Goal: Find specific page/section: Find specific page/section

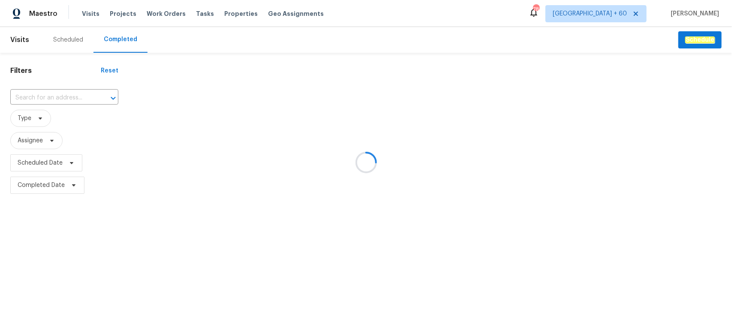
click at [74, 90] on div at bounding box center [366, 162] width 732 height 325
click at [67, 96] on div at bounding box center [366, 162] width 732 height 325
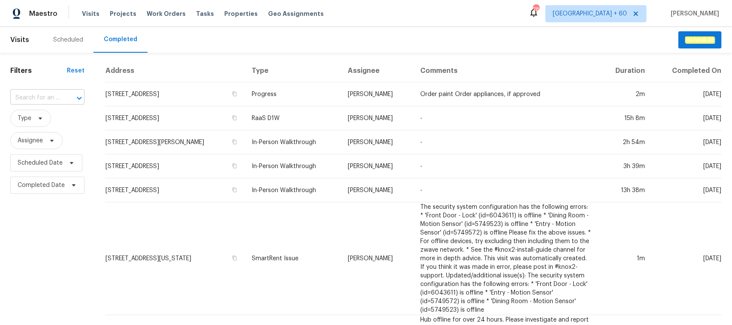
click at [37, 101] on input "text" at bounding box center [35, 97] width 50 height 13
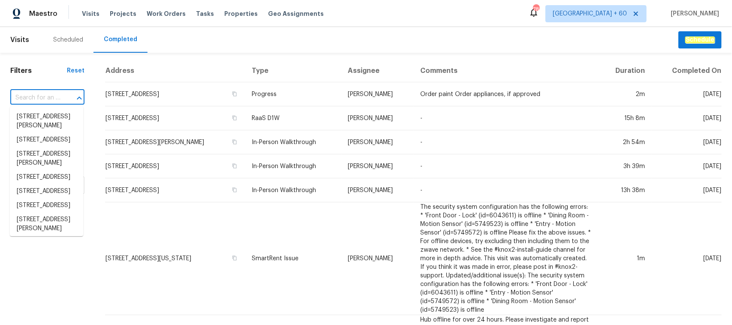
click at [45, 99] on input "text" at bounding box center [35, 97] width 50 height 13
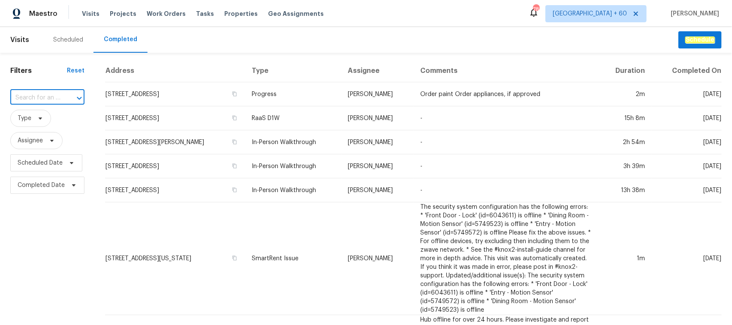
paste input "[STREET_ADDRESS][PERSON_NAME]"
type input "[STREET_ADDRESS][PERSON_NAME]"
click at [38, 119] on li "[STREET_ADDRESS][PERSON_NAME]" at bounding box center [46, 121] width 73 height 23
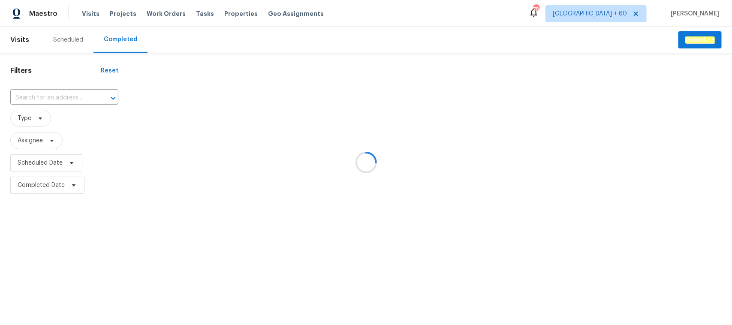
type input "[STREET_ADDRESS][PERSON_NAME]"
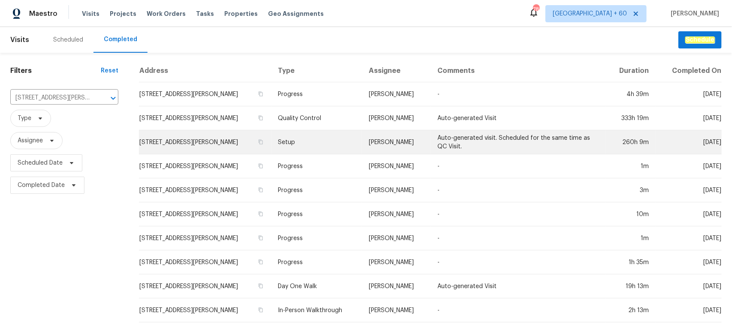
scroll to position [36, 0]
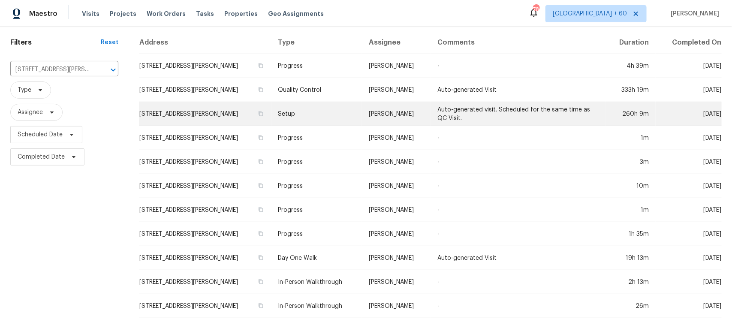
click at [292, 104] on td "Setup" at bounding box center [316, 114] width 91 height 24
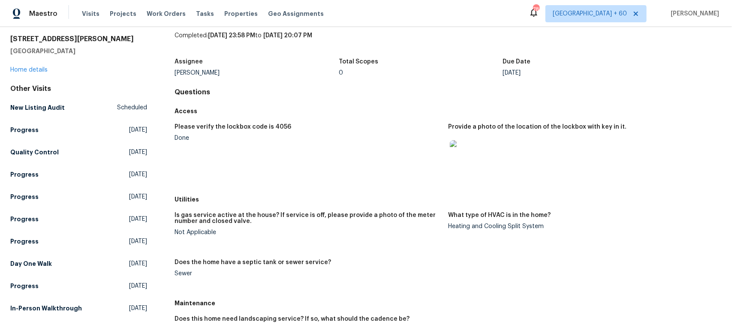
scroll to position [54, 0]
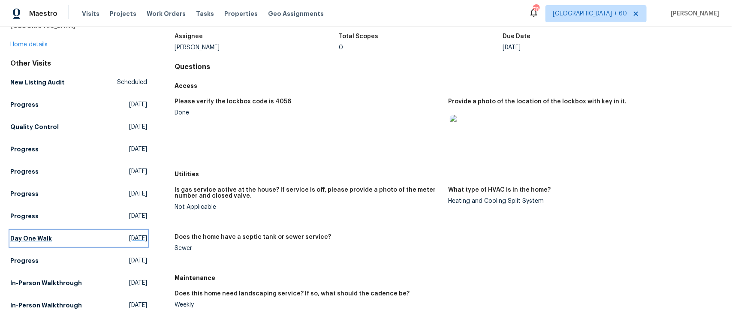
click at [25, 232] on link "Day One Walk [DATE]" at bounding box center [78, 238] width 137 height 15
